Goal: Register for event/course

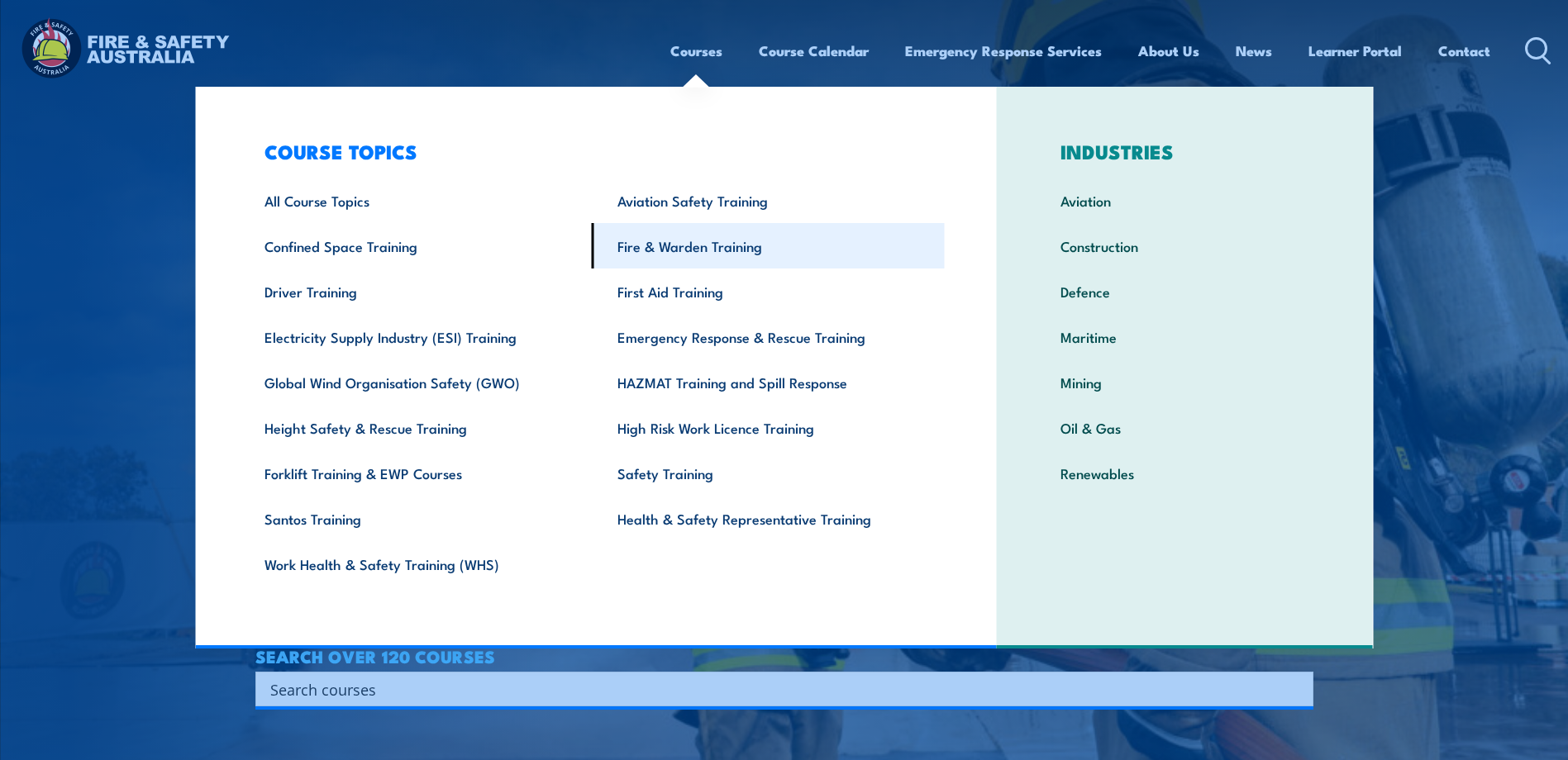
click at [715, 239] on link "Fire & Warden Training" at bounding box center [769, 245] width 353 height 45
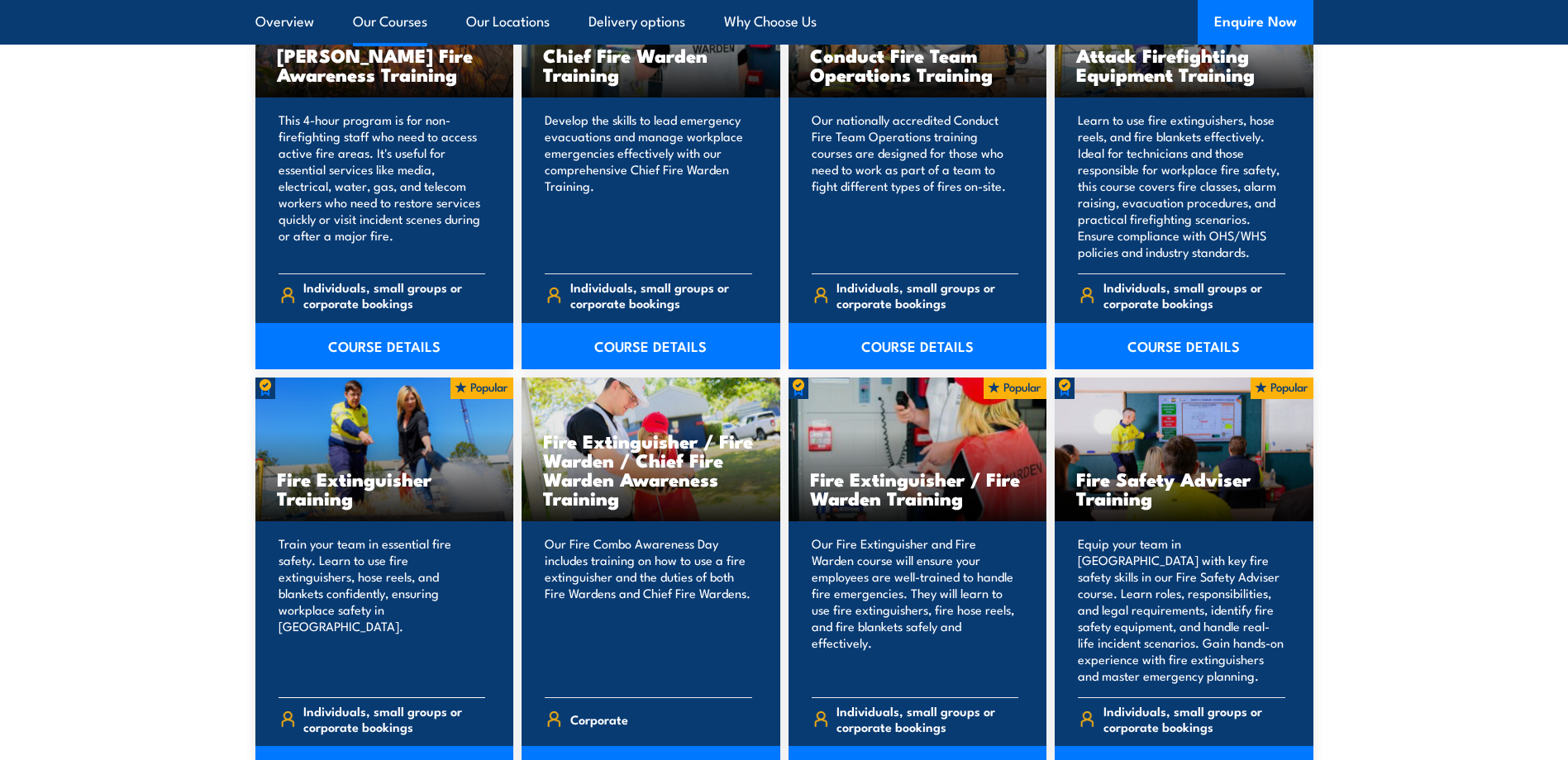
scroll to position [1653, 0]
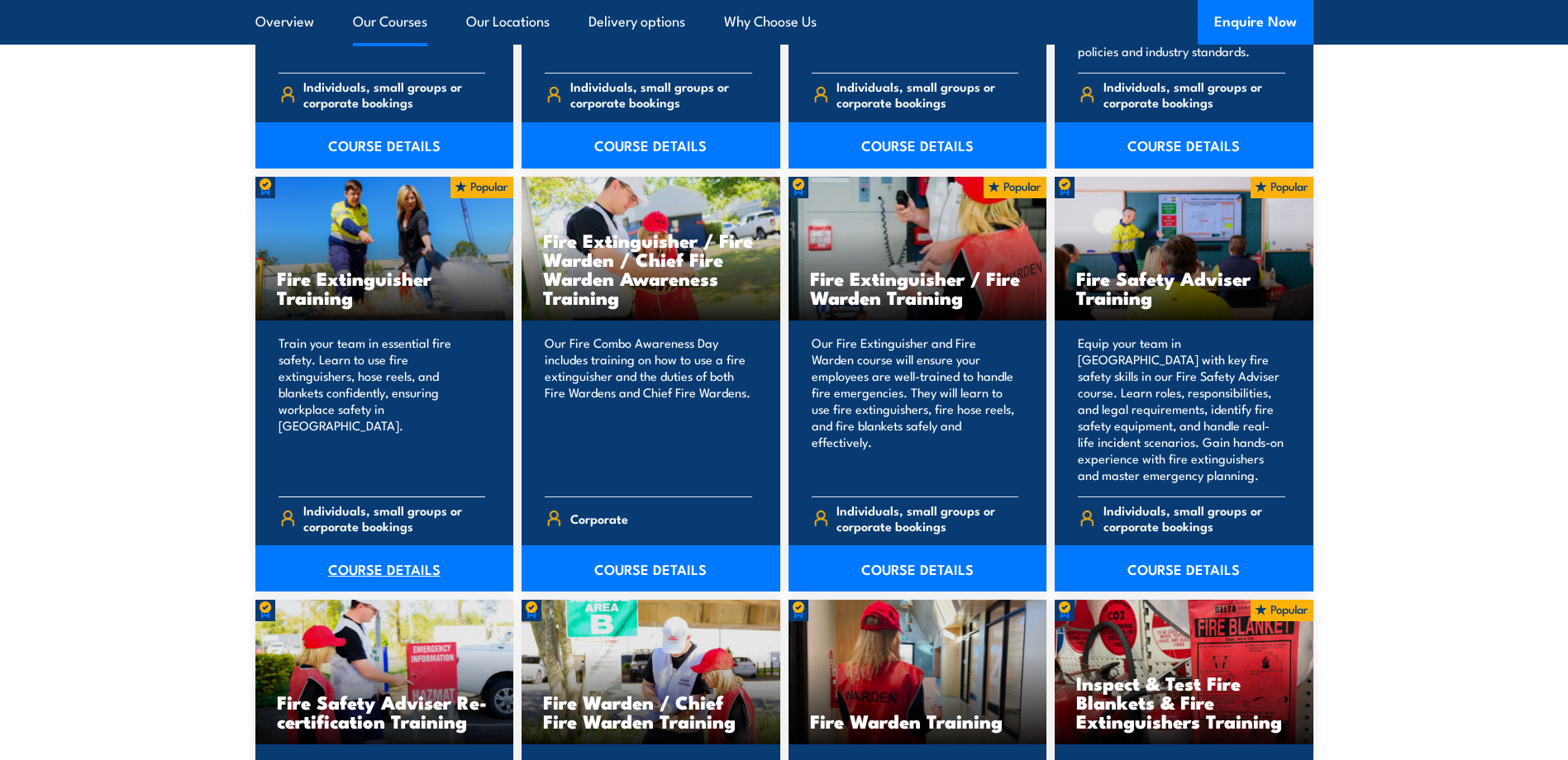
click at [411, 567] on link "COURSE DETAILS" at bounding box center [385, 568] width 259 height 46
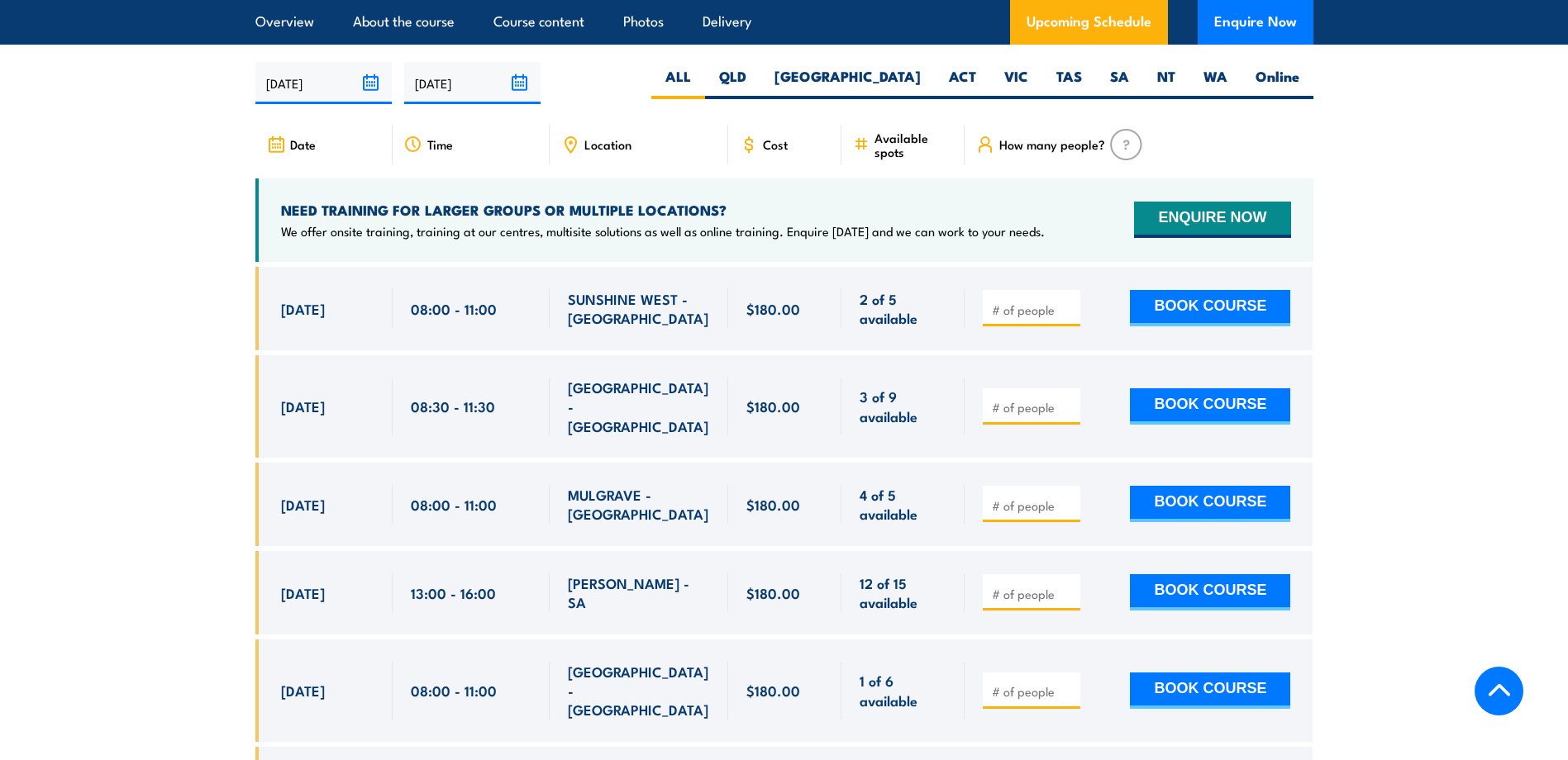
scroll to position [2562, 0]
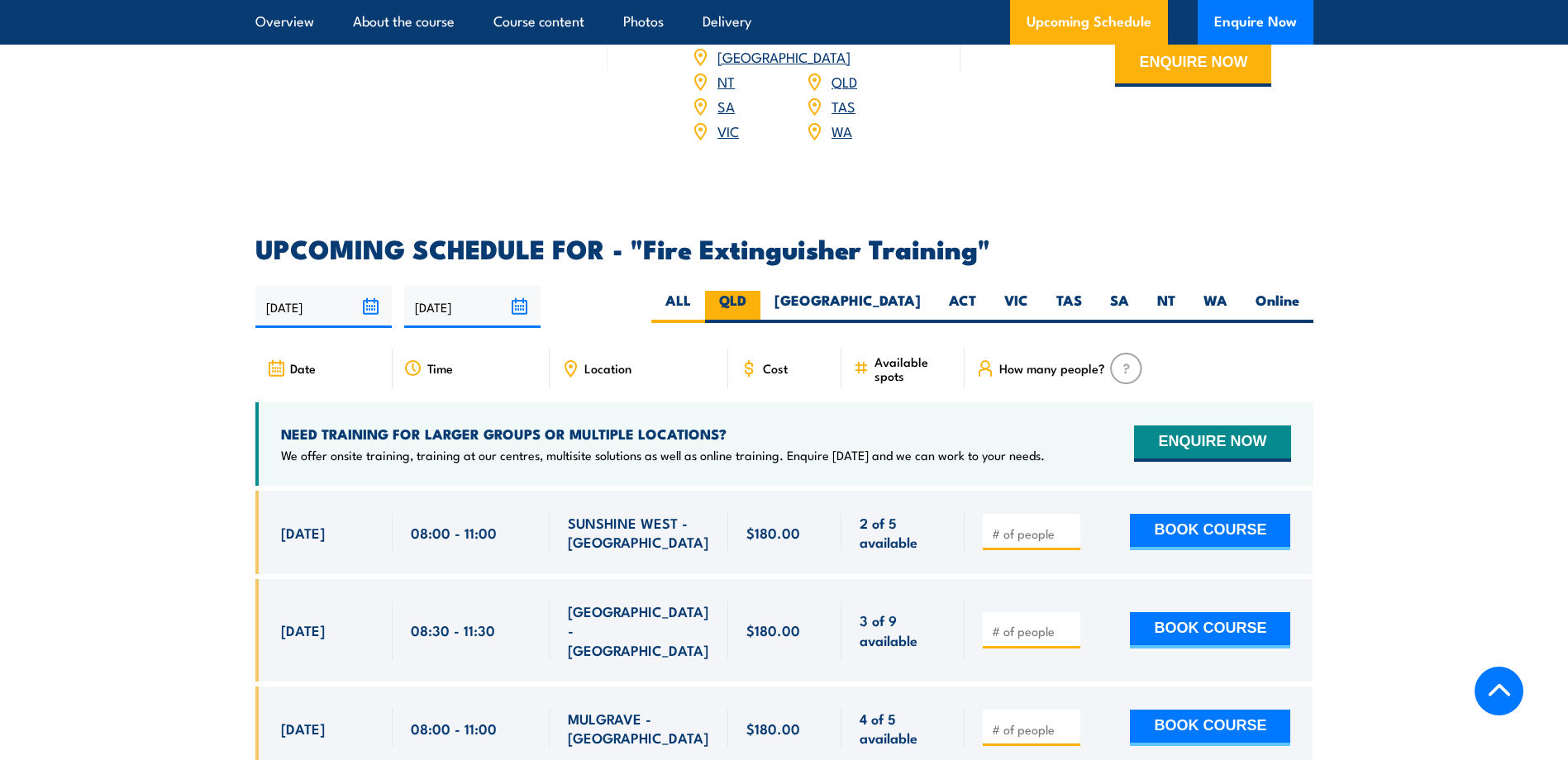
click at [760, 291] on label "QLD" at bounding box center [732, 307] width 55 height 32
click at [758, 291] on input "QLD" at bounding box center [752, 296] width 11 height 11
radio input "true"
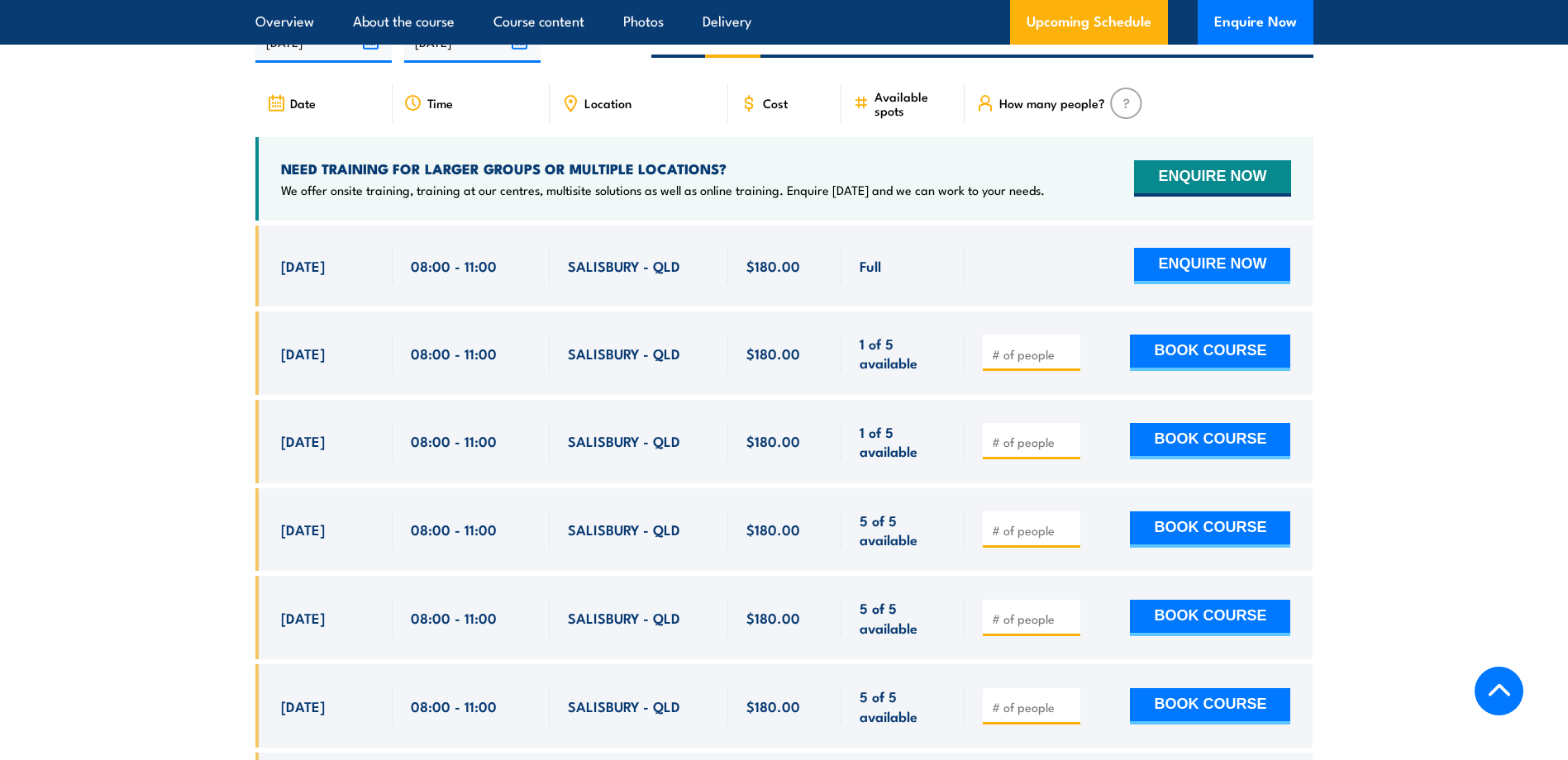
scroll to position [2857, 0]
